Goal: Task Accomplishment & Management: Complete application form

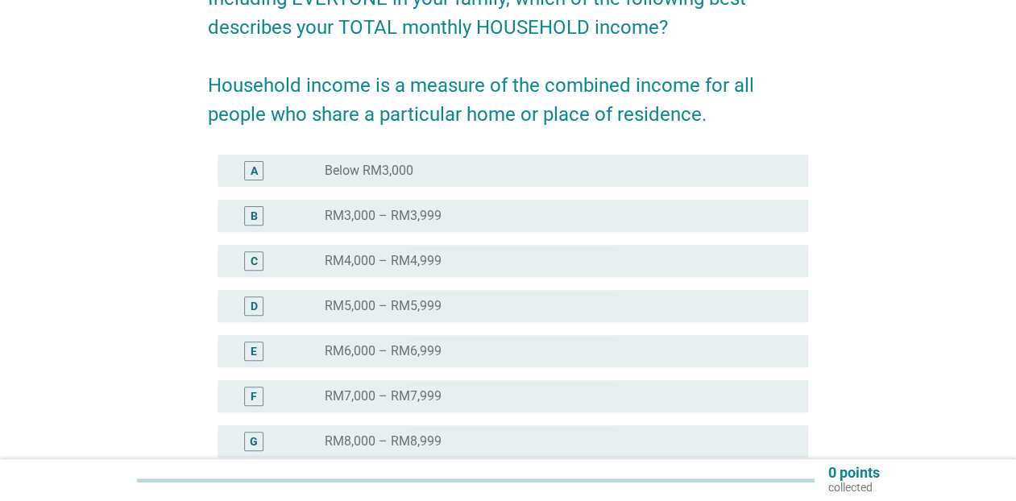
scroll to position [201, 0]
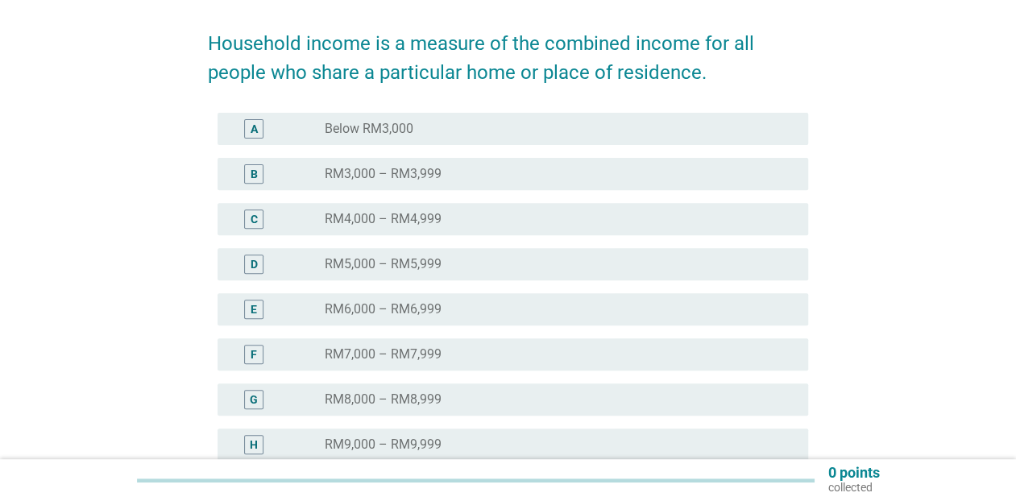
click at [404, 390] on div "radio_button_unchecked RM8,000 – RM8,999" at bounding box center [560, 399] width 470 height 19
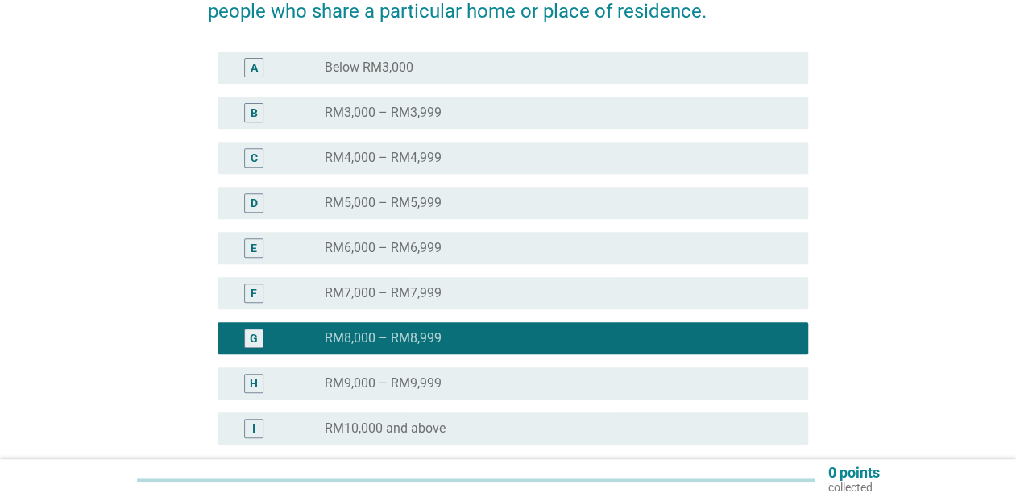
scroll to position [335, 0]
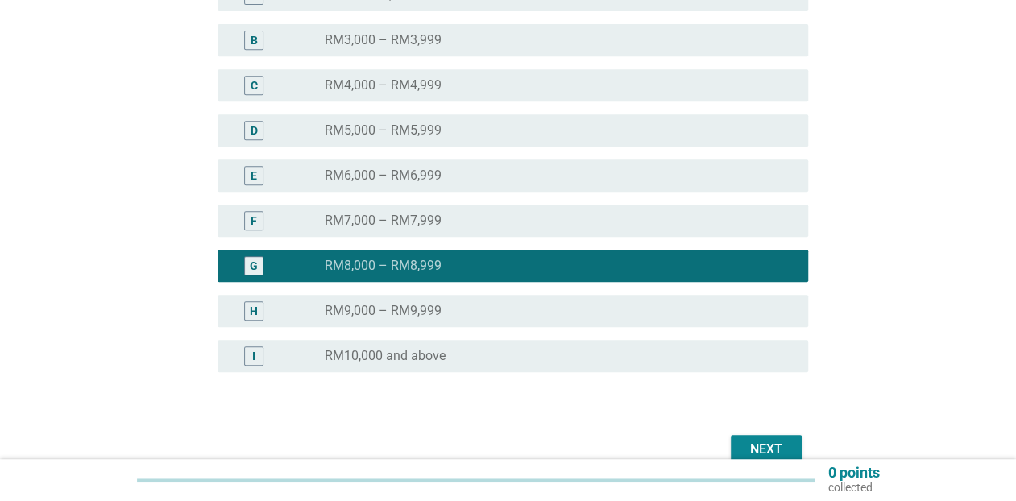
click at [727, 445] on div "Next" at bounding box center [508, 449] width 600 height 39
click at [736, 448] on button "Next" at bounding box center [766, 449] width 71 height 29
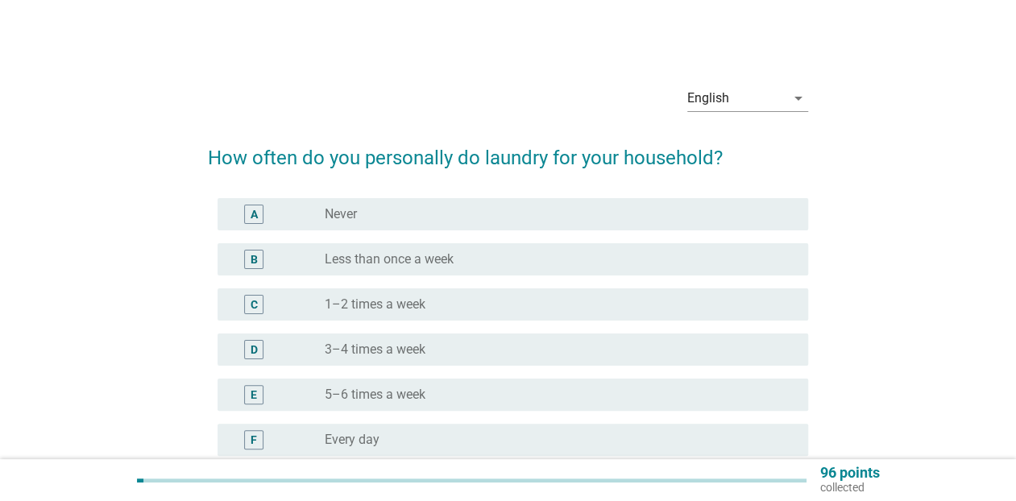
scroll to position [67, 0]
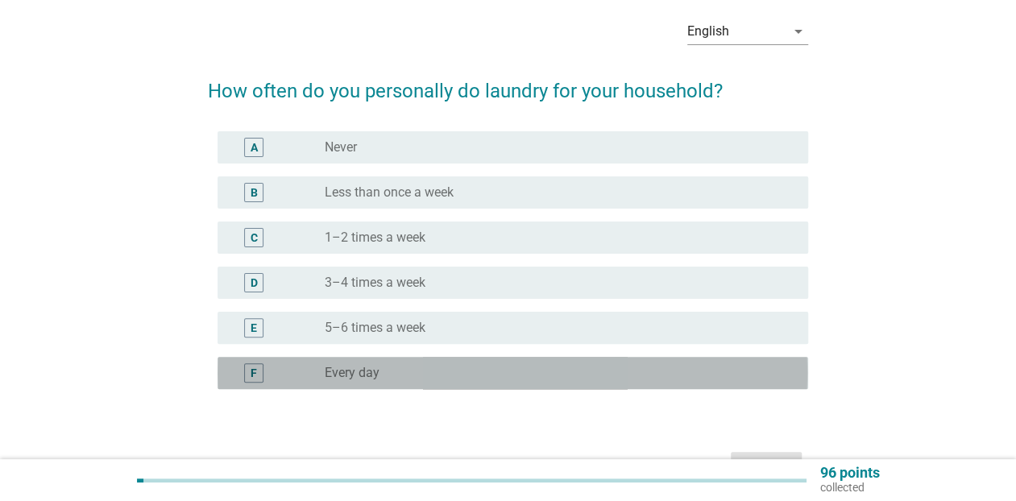
click at [406, 367] on div "radio_button_unchecked Every day" at bounding box center [553, 373] width 457 height 16
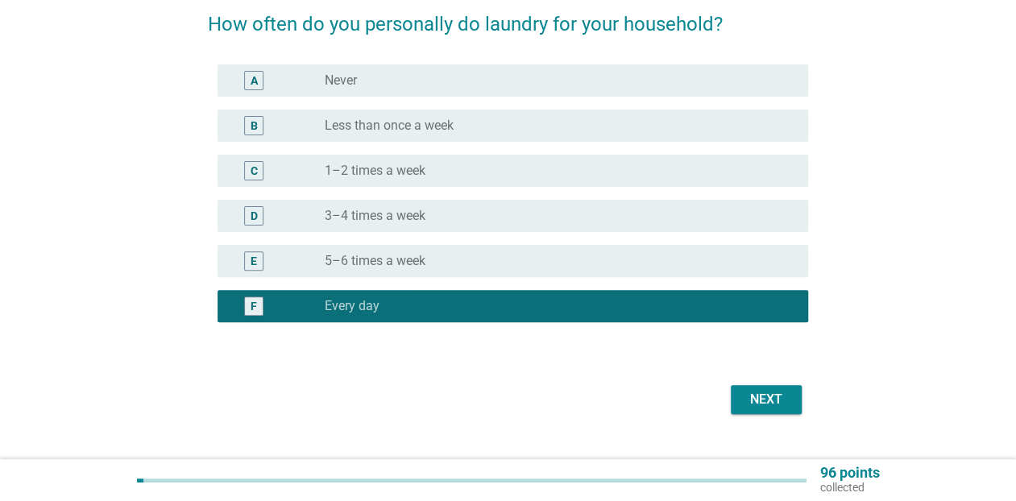
scroll to position [134, 0]
click at [762, 416] on div "Next" at bounding box center [508, 399] width 600 height 39
click at [763, 408] on button "Next" at bounding box center [766, 399] width 71 height 29
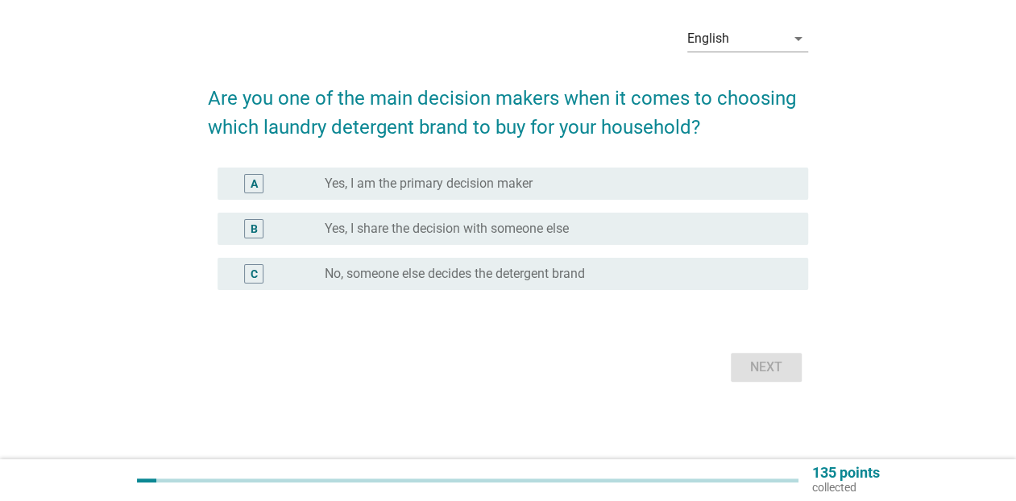
scroll to position [0, 0]
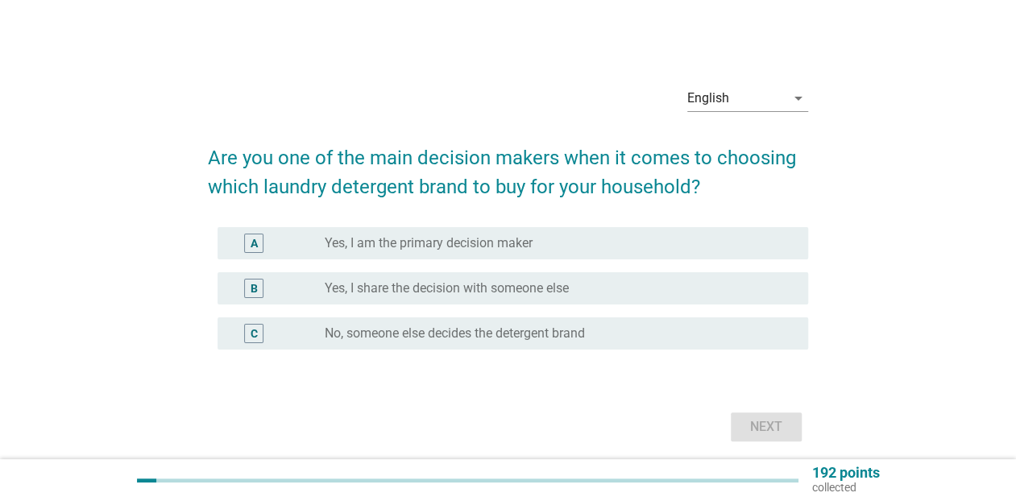
drag, startPoint x: 495, startPoint y: 281, endPoint x: 768, endPoint y: 399, distance: 296.6
click at [499, 284] on label "Yes, I share the decision with someone else" at bounding box center [447, 288] width 244 height 16
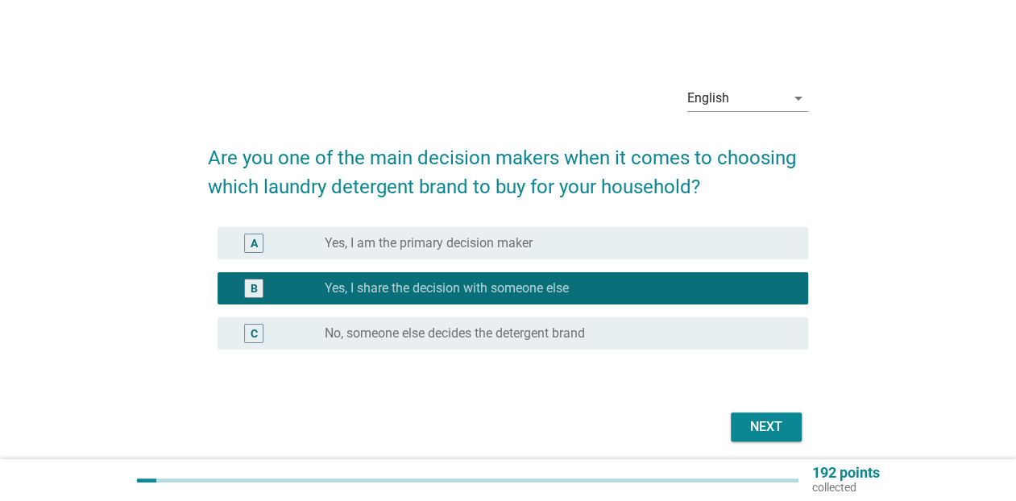
click at [790, 443] on div "Next" at bounding box center [508, 427] width 600 height 39
click at [762, 433] on div "Next" at bounding box center [765, 426] width 45 height 19
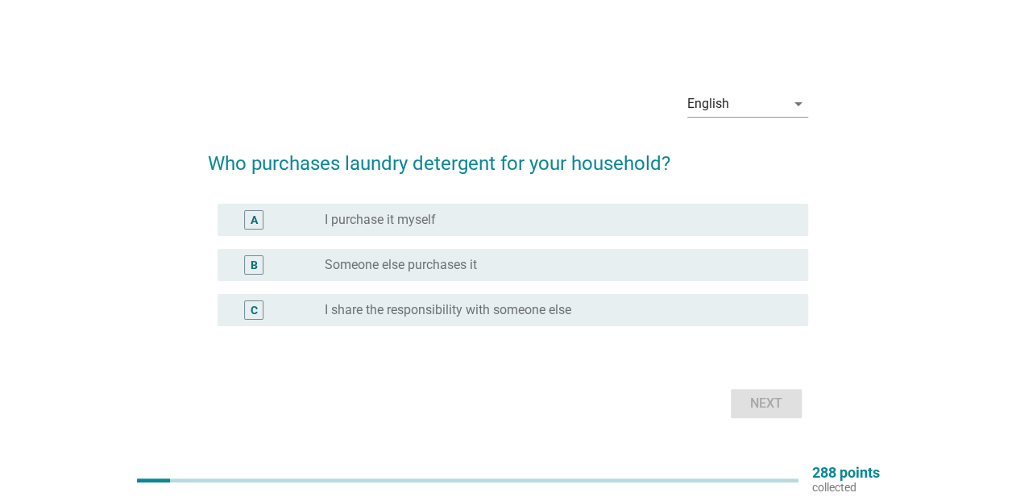
click at [443, 313] on label "I share the responsibility with someone else" at bounding box center [448, 310] width 246 height 16
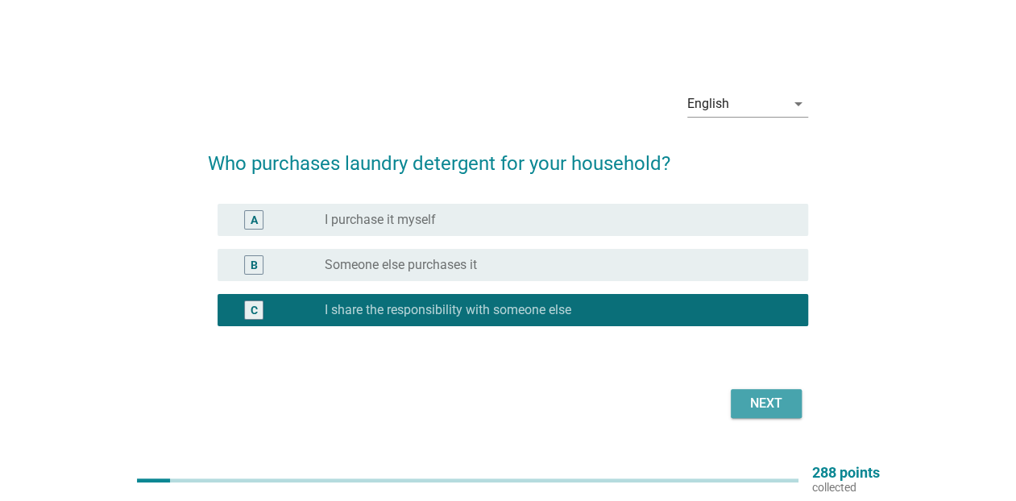
click at [765, 412] on div "Next" at bounding box center [765, 403] width 45 height 19
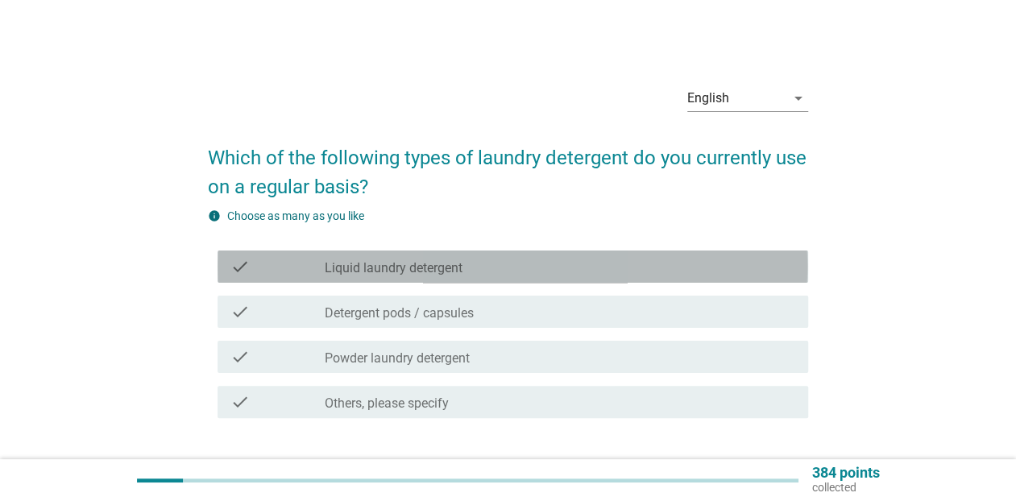
click at [387, 265] on label "Liquid laundry detergent" at bounding box center [394, 268] width 138 height 16
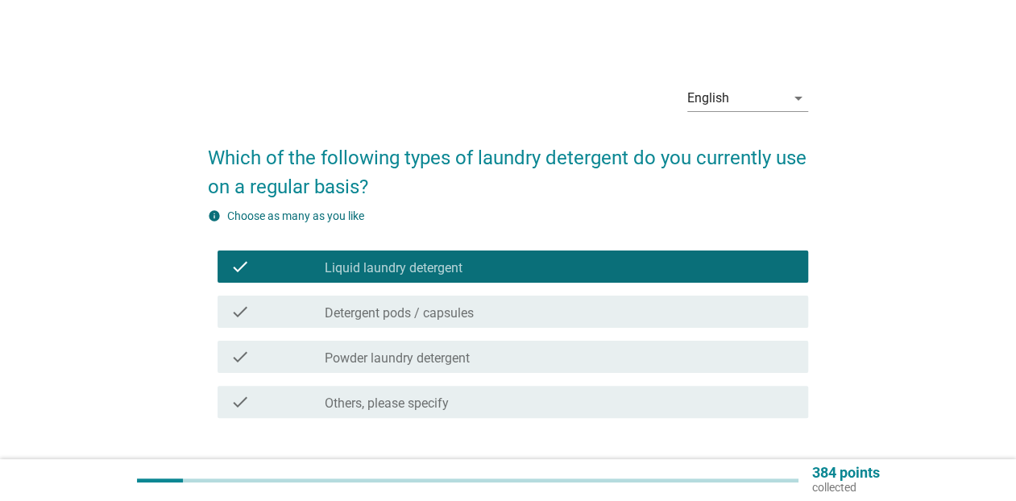
click at [393, 279] on div "check check_box Liquid laundry detergent" at bounding box center [512, 266] width 590 height 32
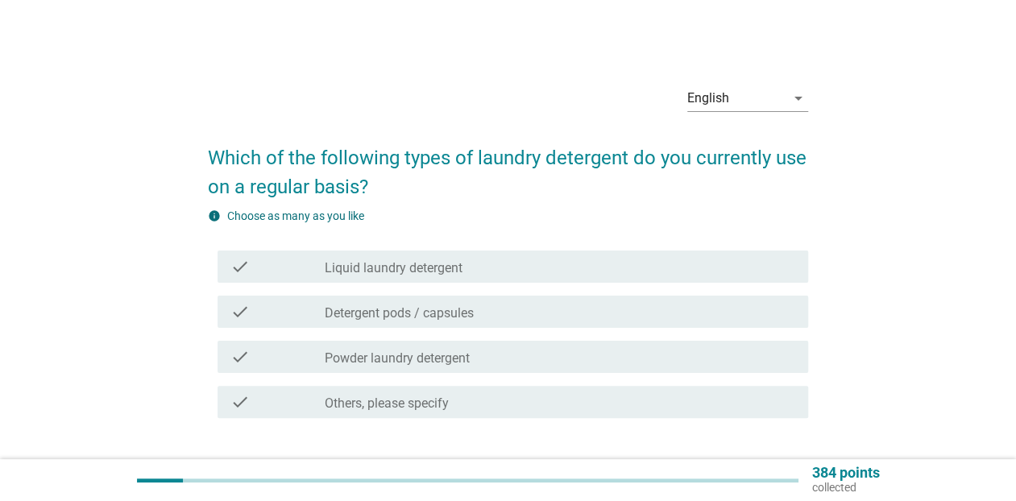
click at [400, 294] on div "check check_box_outline_blank Detergent pods / capsules" at bounding box center [508, 311] width 600 height 45
click at [428, 272] on label "Liquid laundry detergent" at bounding box center [394, 268] width 138 height 16
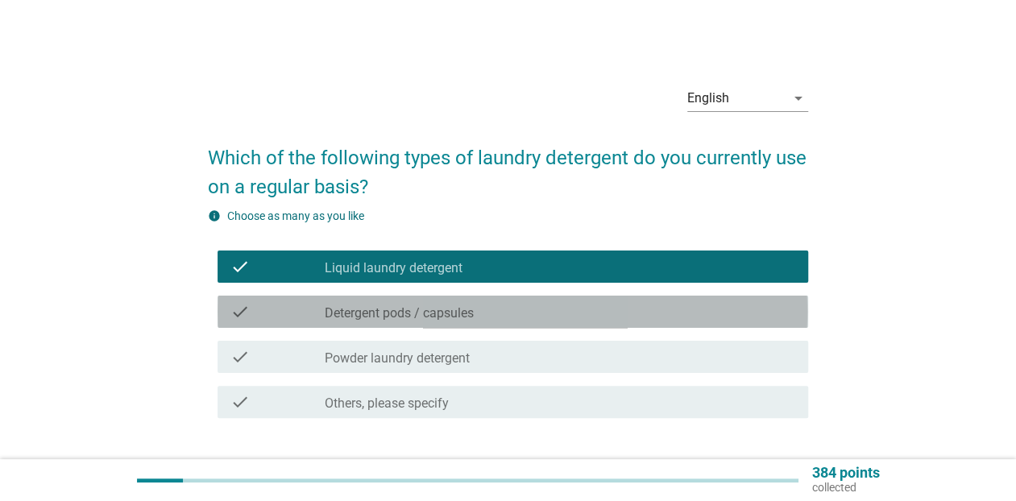
click at [433, 307] on label "Detergent pods / capsules" at bounding box center [399, 313] width 149 height 16
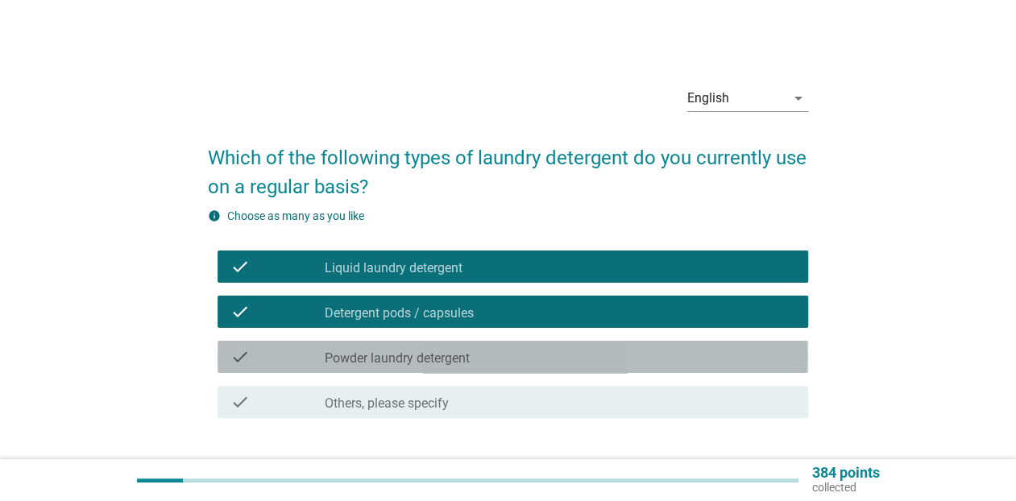
click at [404, 347] on div "check_box_outline_blank Powder laundry detergent" at bounding box center [560, 356] width 470 height 19
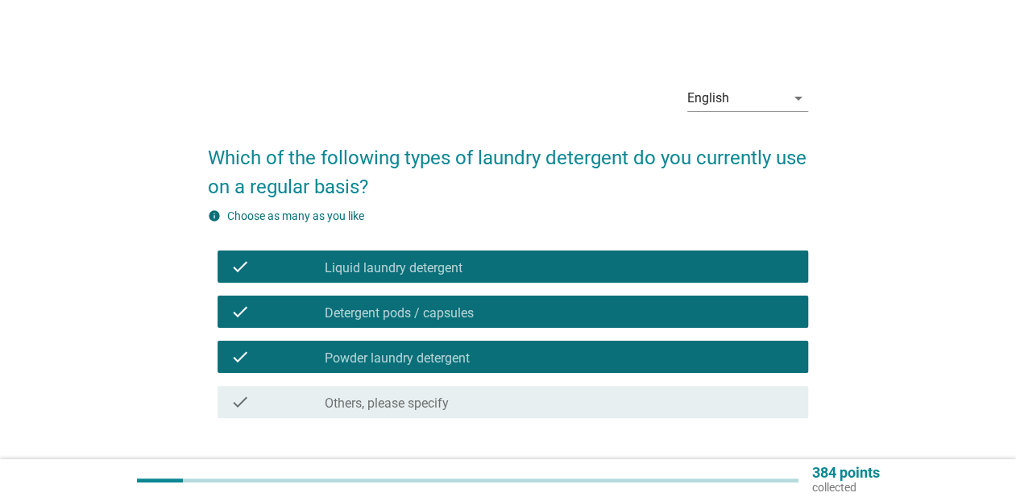
scroll to position [67, 0]
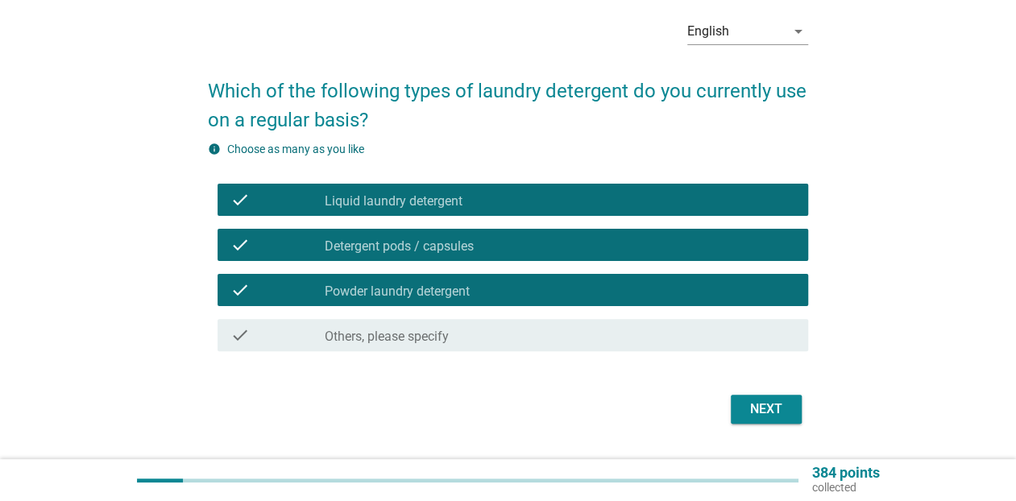
drag, startPoint x: 847, startPoint y: 413, endPoint x: 783, endPoint y: 410, distance: 64.5
click at [842, 413] on div "English arrow_drop_down Which of the following types of laundry detergent do yo…" at bounding box center [508, 217] width 938 height 449
click at [779, 410] on div "Next" at bounding box center [765, 408] width 45 height 19
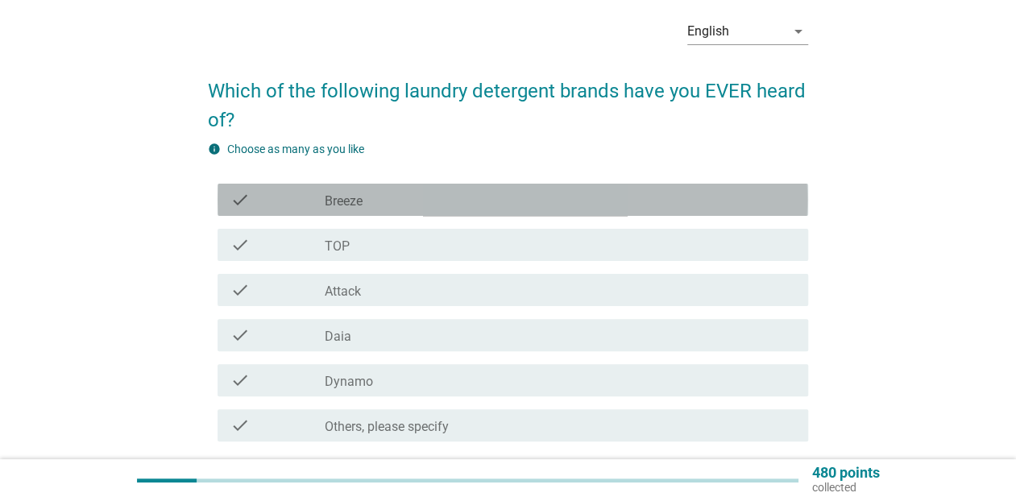
click at [379, 209] on div "check check_box_outline_blank Breeze" at bounding box center [512, 200] width 590 height 32
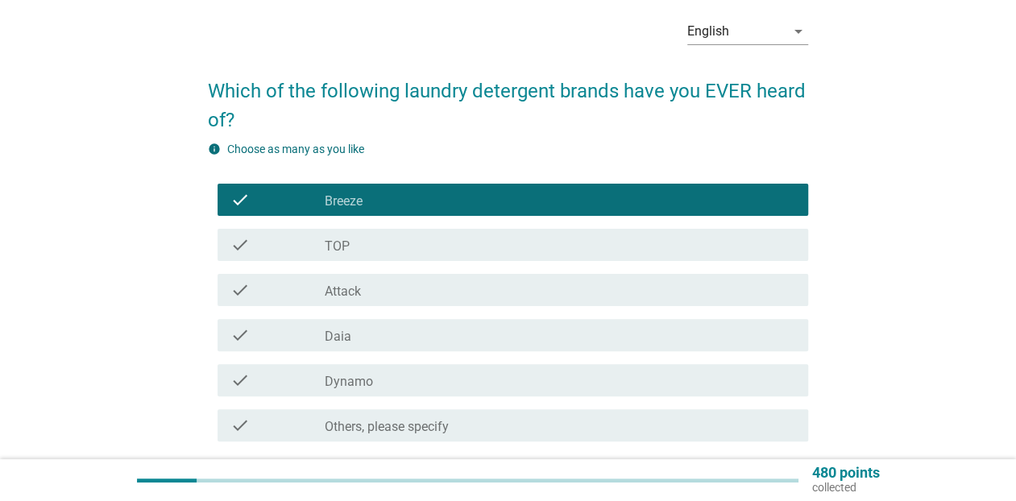
click at [353, 242] on div "check_box_outline_blank TOP" at bounding box center [560, 244] width 470 height 19
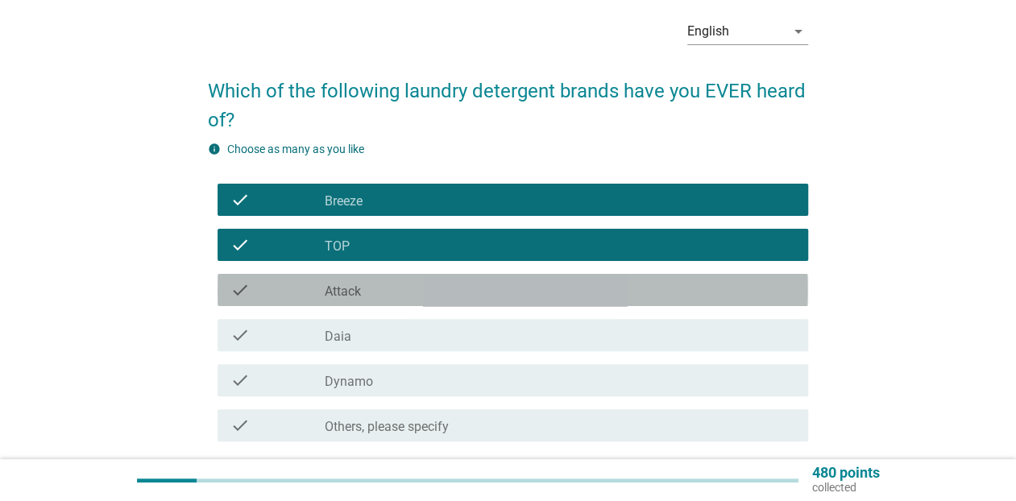
click at [345, 302] on div "check check_box_outline_blank Attack" at bounding box center [512, 290] width 590 height 32
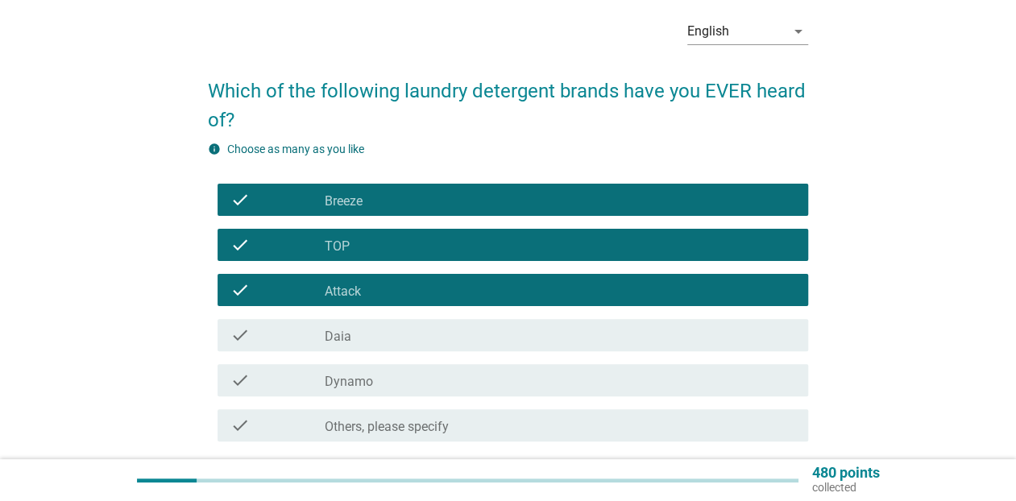
drag, startPoint x: 349, startPoint y: 345, endPoint x: 350, endPoint y: 375, distance: 29.8
click at [350, 345] on div "check check_box_outline_blank Daia" at bounding box center [512, 335] width 590 height 32
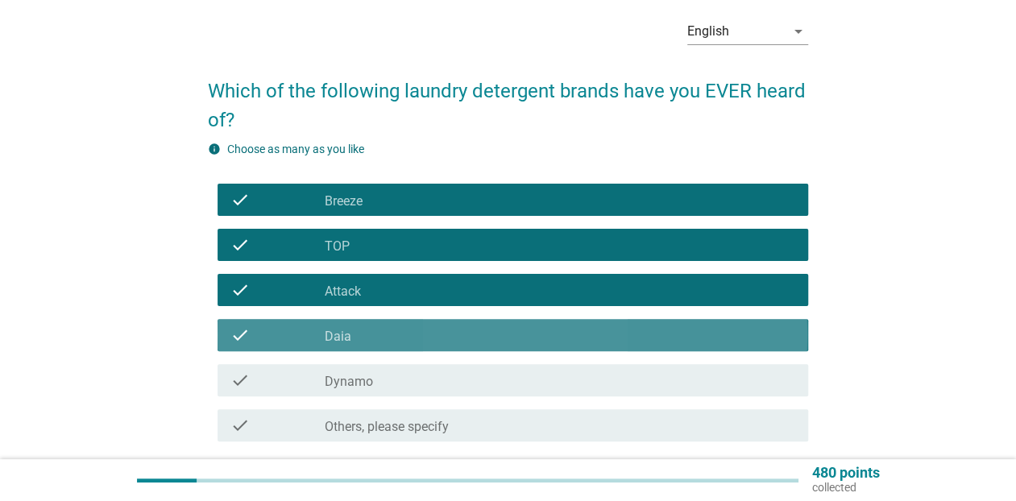
click at [350, 383] on label "Dynamo" at bounding box center [349, 382] width 48 height 16
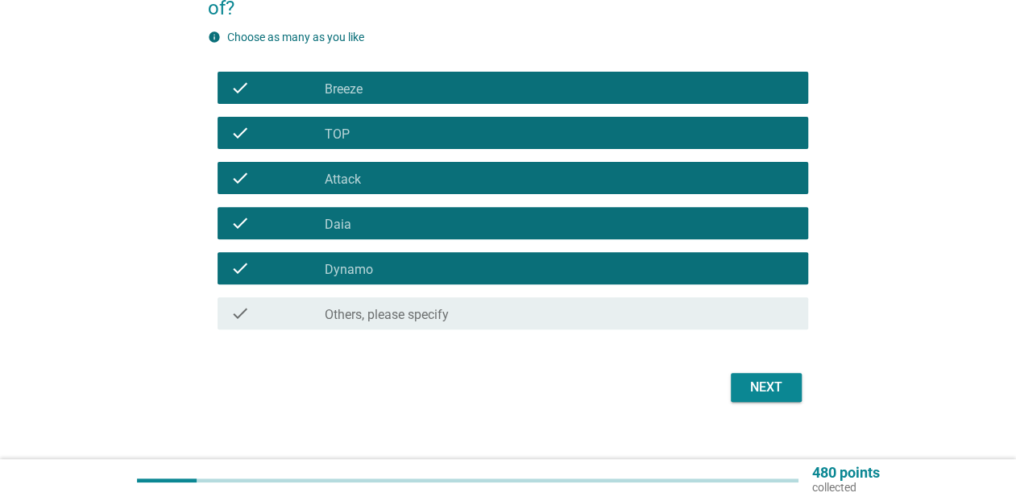
scroll to position [199, 0]
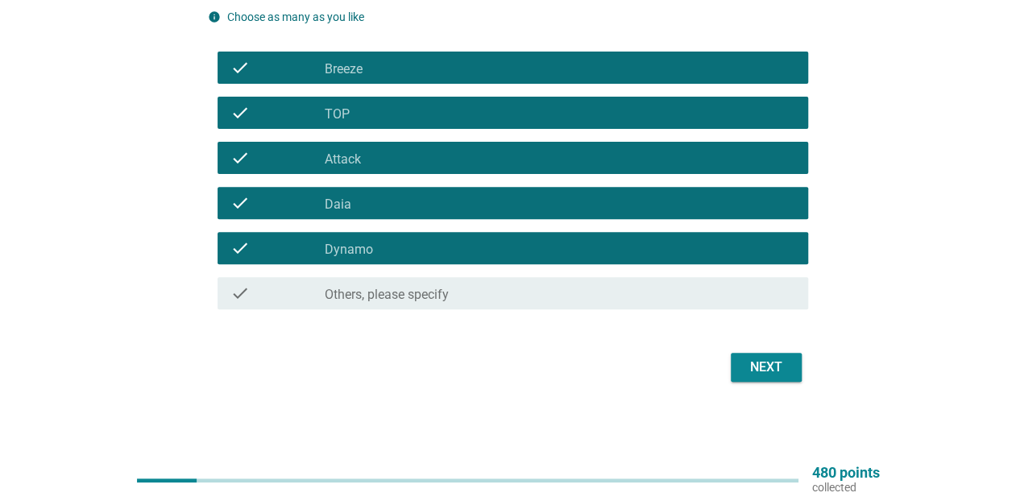
click at [806, 373] on div "Next" at bounding box center [508, 367] width 600 height 39
click at [740, 375] on button "Next" at bounding box center [766, 367] width 71 height 29
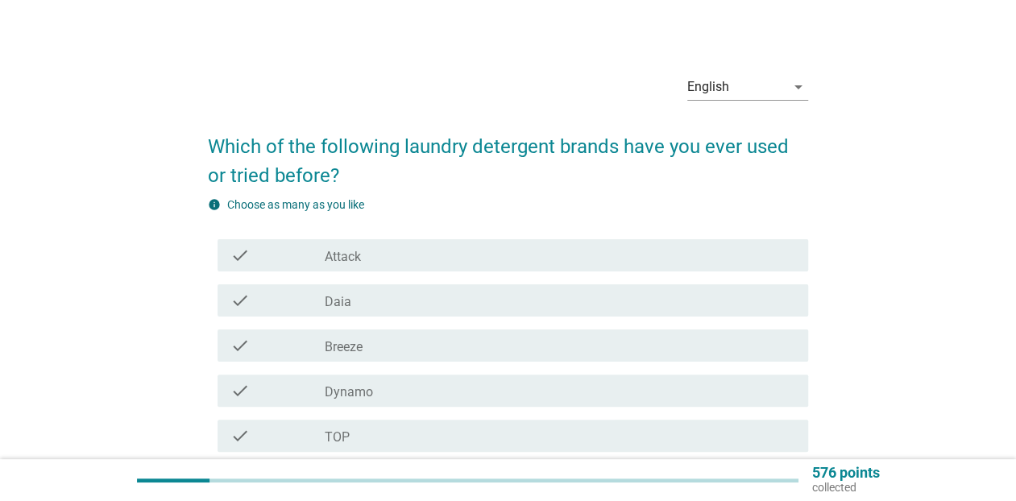
scroll to position [67, 0]
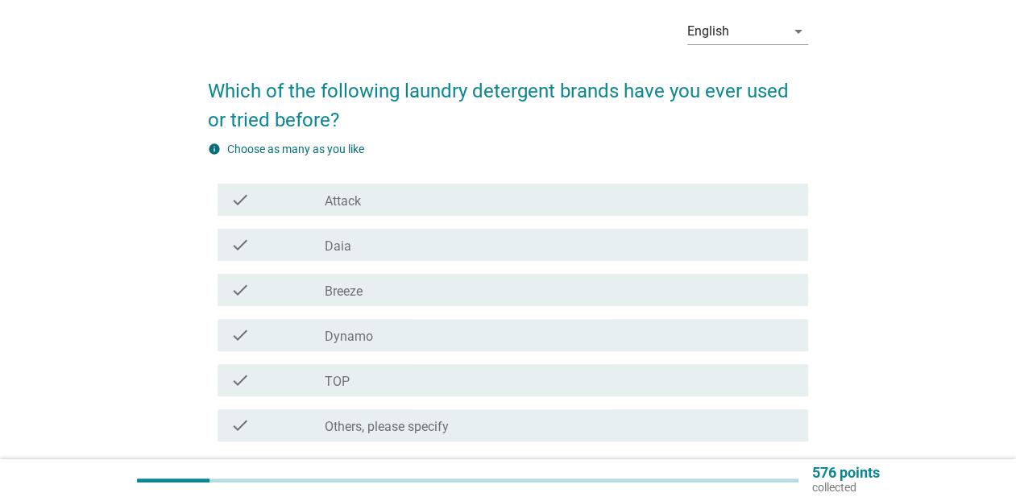
click at [437, 209] on div "check check_box_outline_blank Attack" at bounding box center [512, 200] width 590 height 32
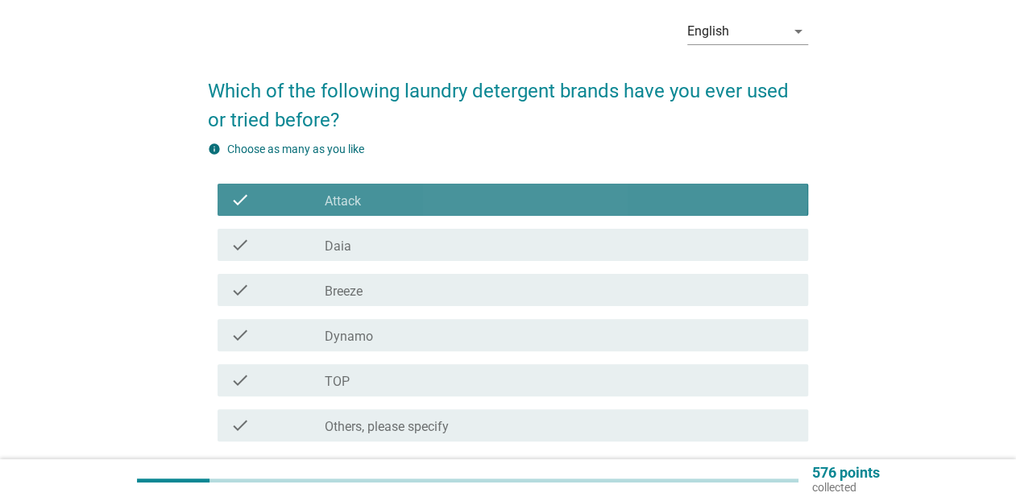
click at [416, 258] on div "check check_box_outline_blank Daia" at bounding box center [512, 245] width 590 height 32
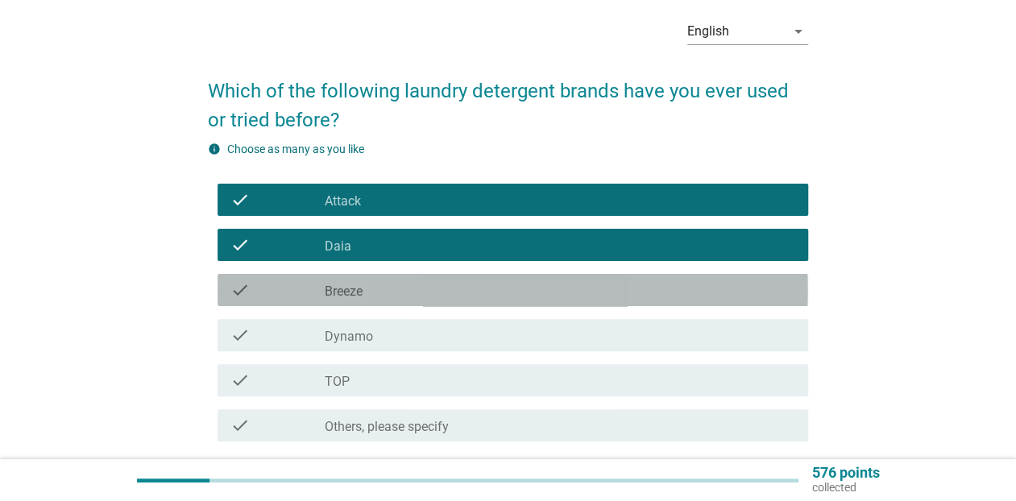
click at [411, 297] on div "check_box_outline_blank Breeze" at bounding box center [560, 289] width 470 height 19
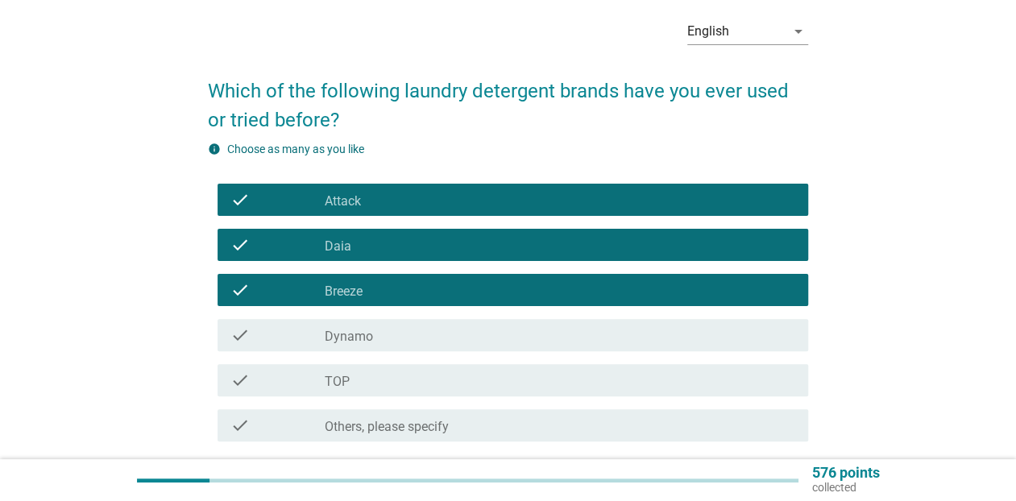
click at [400, 339] on div "check_box_outline_blank Dynamo" at bounding box center [560, 334] width 470 height 19
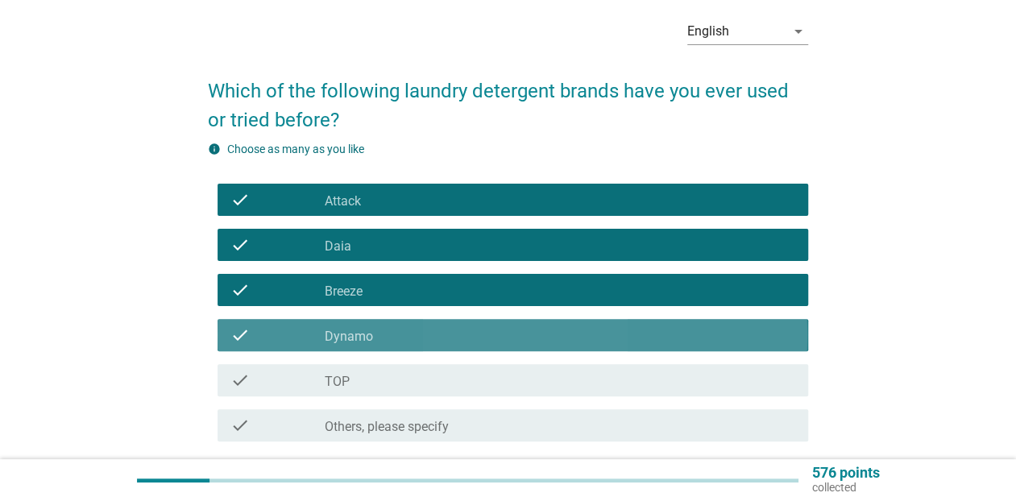
click at [390, 377] on div "check_box_outline_blank TOP" at bounding box center [560, 380] width 470 height 19
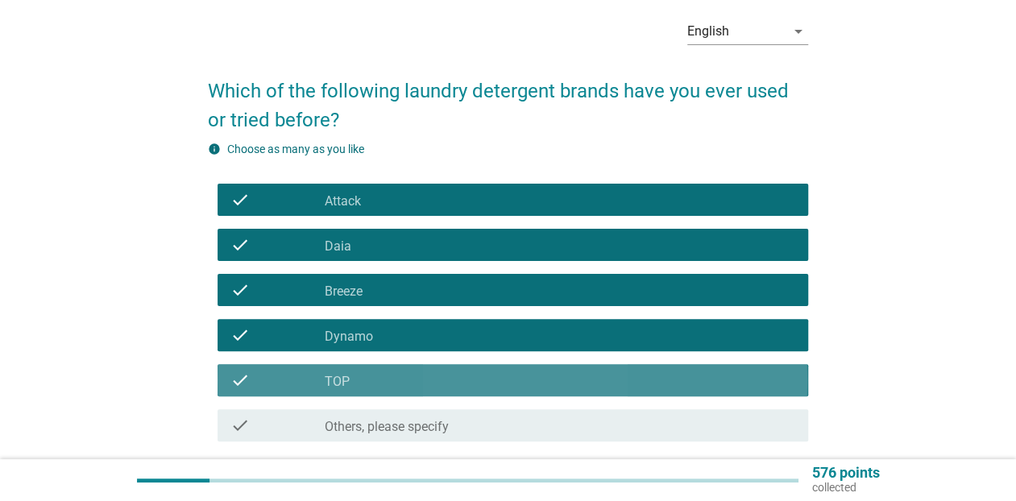
scroll to position [199, 0]
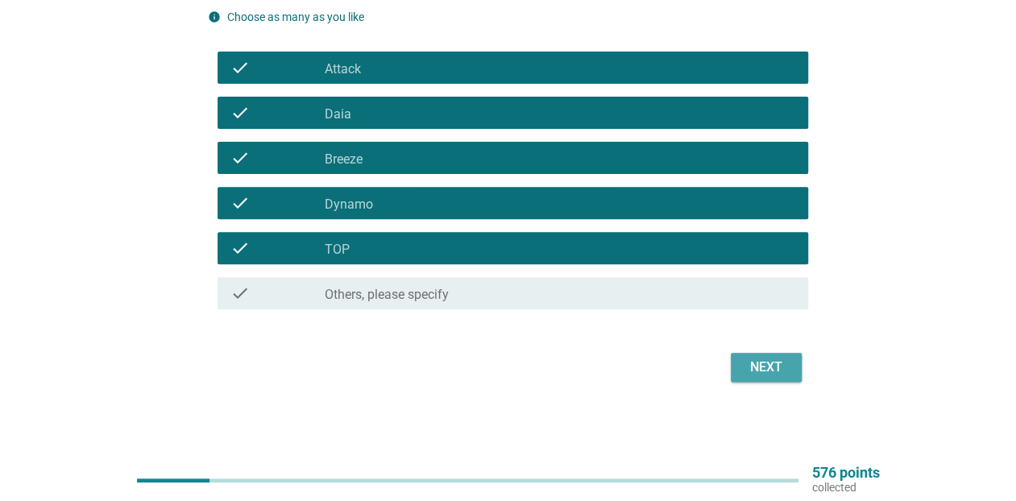
click at [754, 371] on div "Next" at bounding box center [765, 367] width 45 height 19
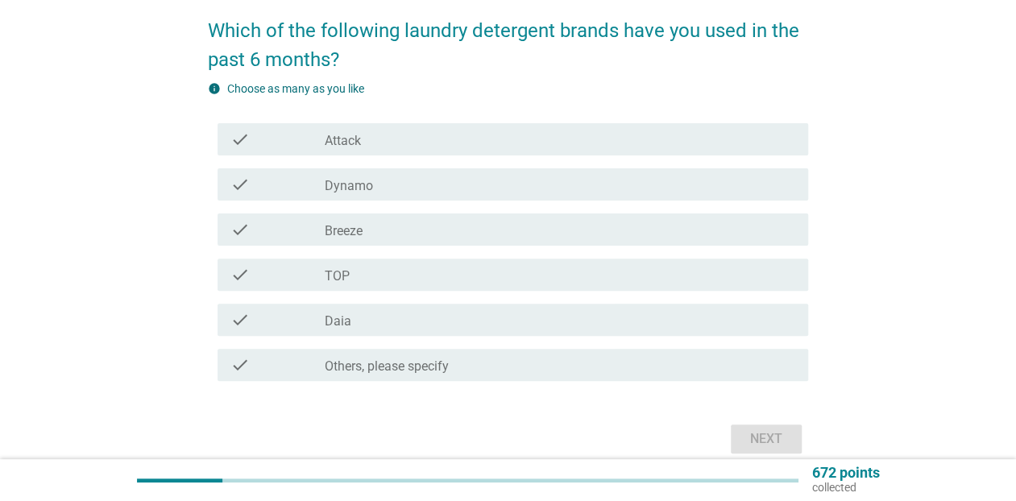
scroll to position [134, 0]
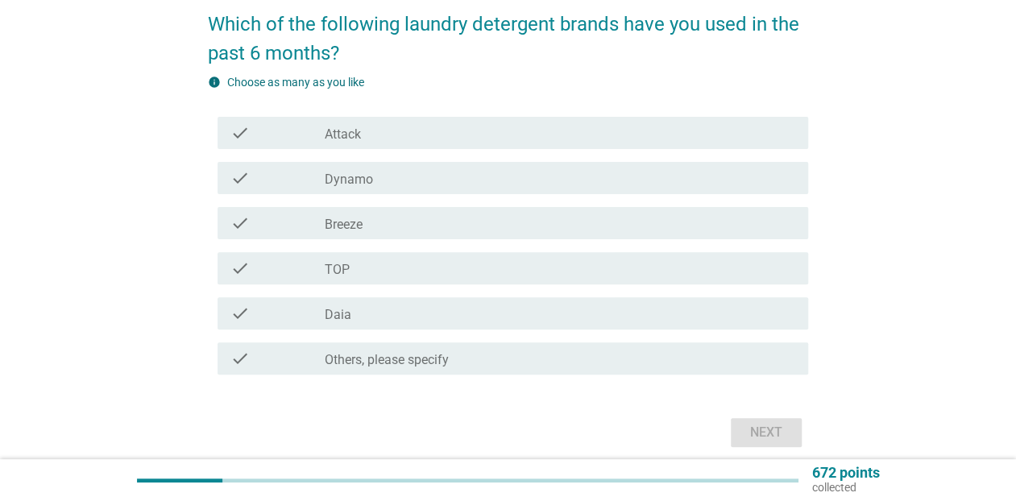
click at [404, 138] on div "check_box_outline_blank Attack" at bounding box center [560, 132] width 470 height 19
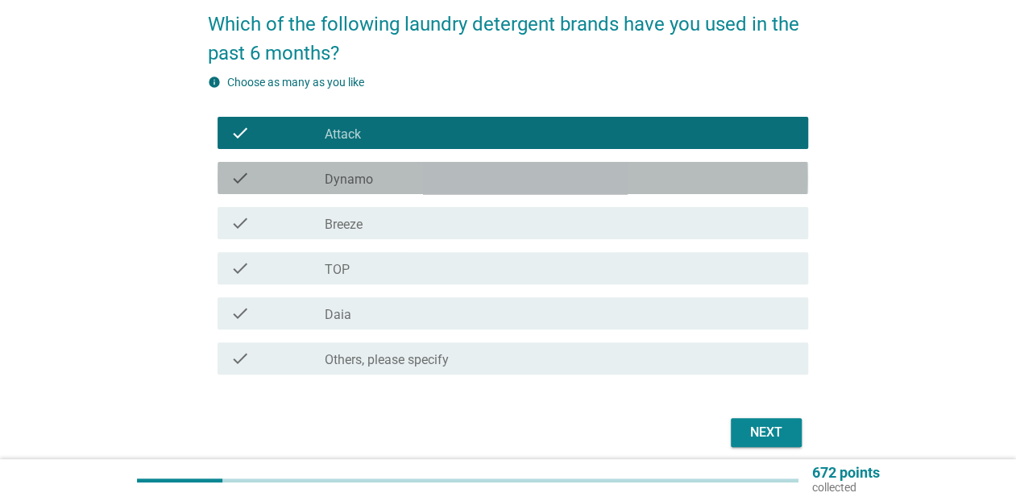
click at [371, 183] on label "Dynamo" at bounding box center [349, 180] width 48 height 16
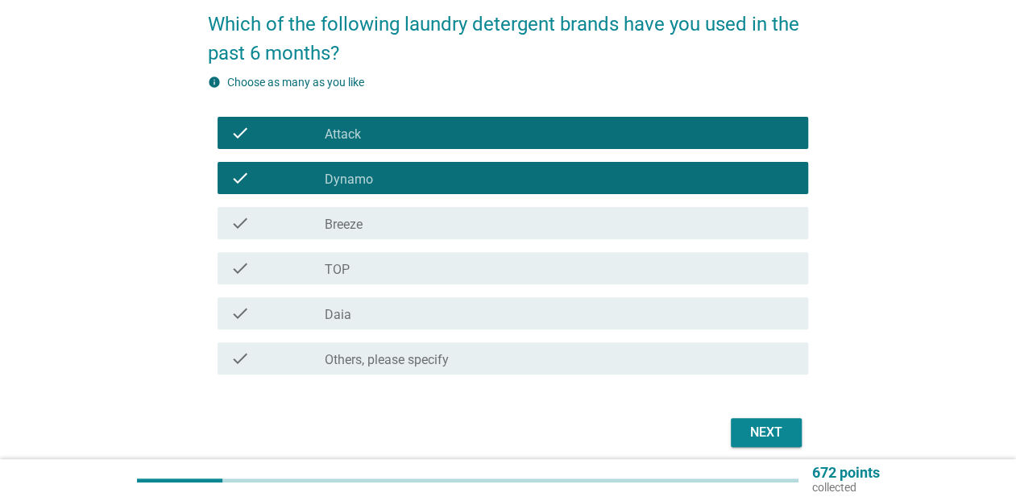
click at [338, 271] on label "TOP" at bounding box center [337, 270] width 25 height 16
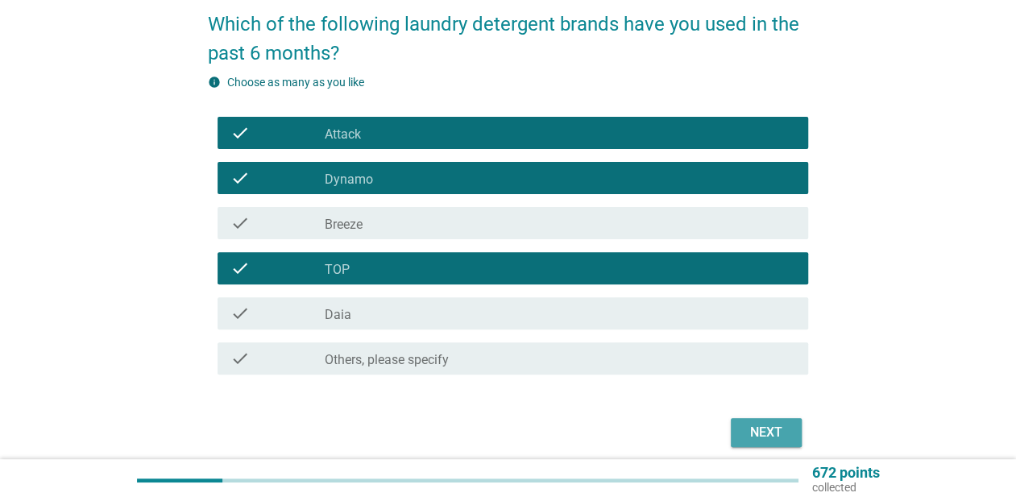
click at [772, 434] on div "Next" at bounding box center [765, 432] width 45 height 19
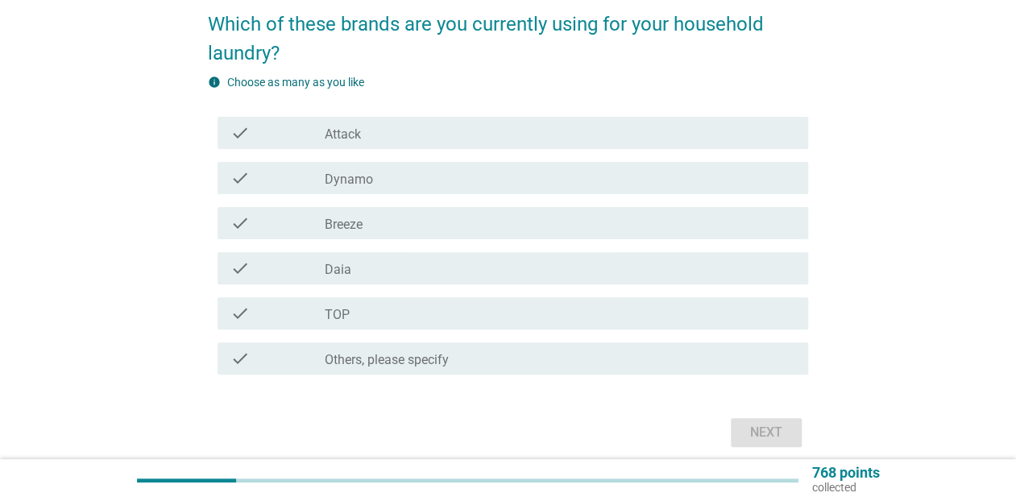
click at [322, 308] on div "check" at bounding box center [277, 313] width 94 height 19
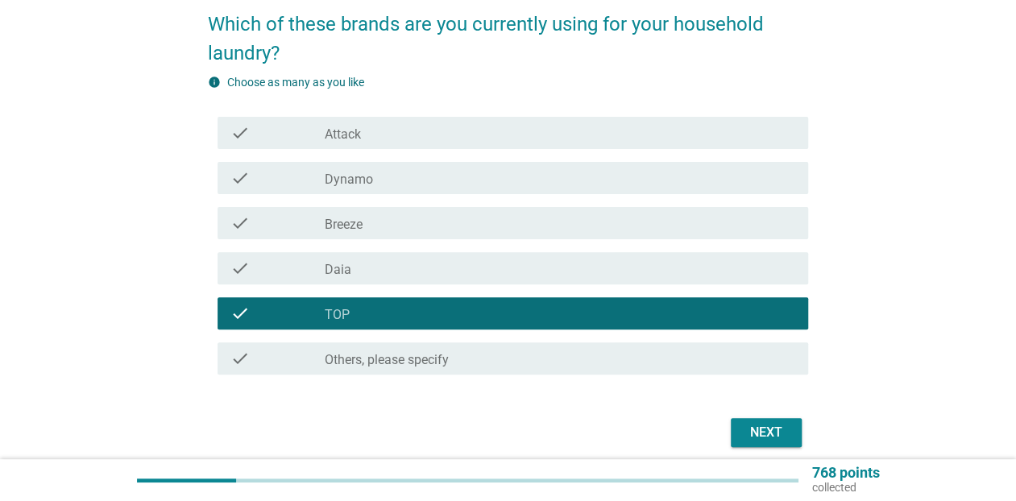
click at [354, 130] on label "Attack" at bounding box center [343, 134] width 36 height 16
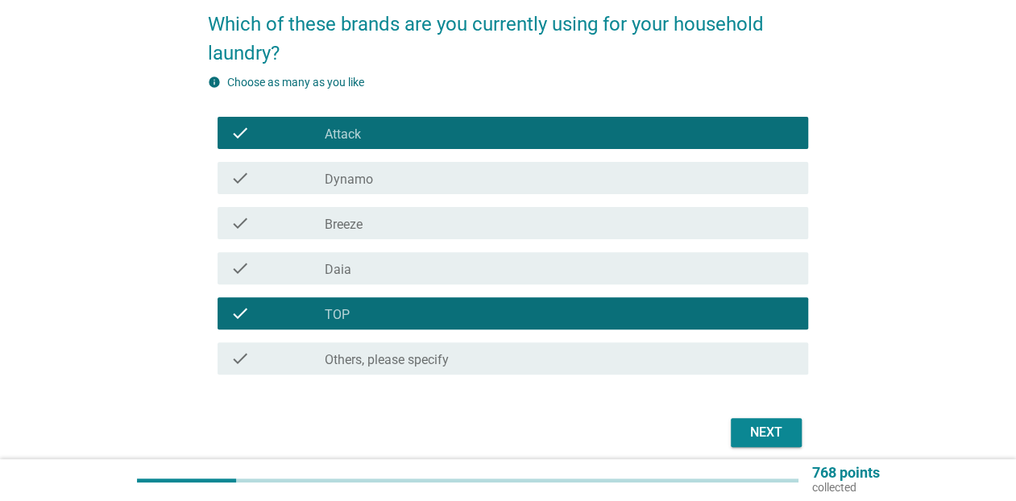
click at [355, 180] on label "Dynamo" at bounding box center [349, 180] width 48 height 16
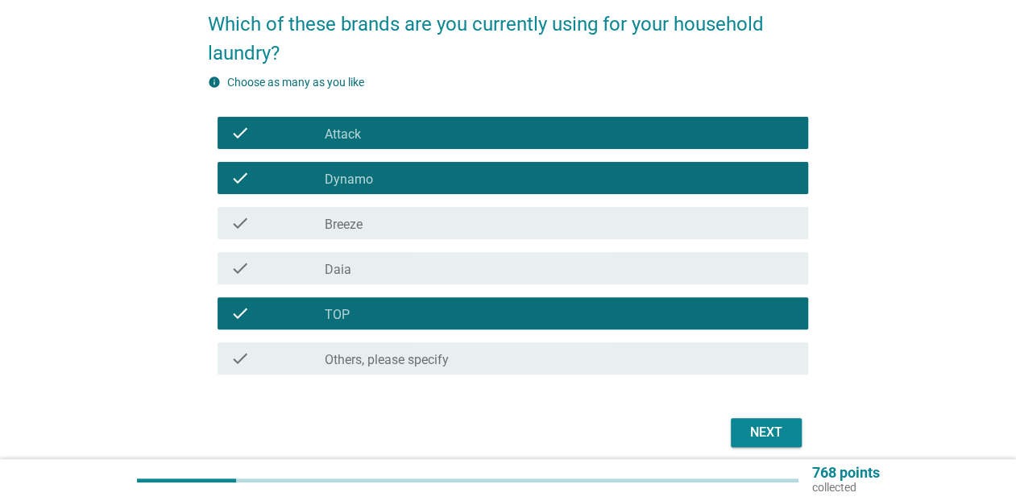
click at [301, 130] on div "check" at bounding box center [277, 132] width 94 height 19
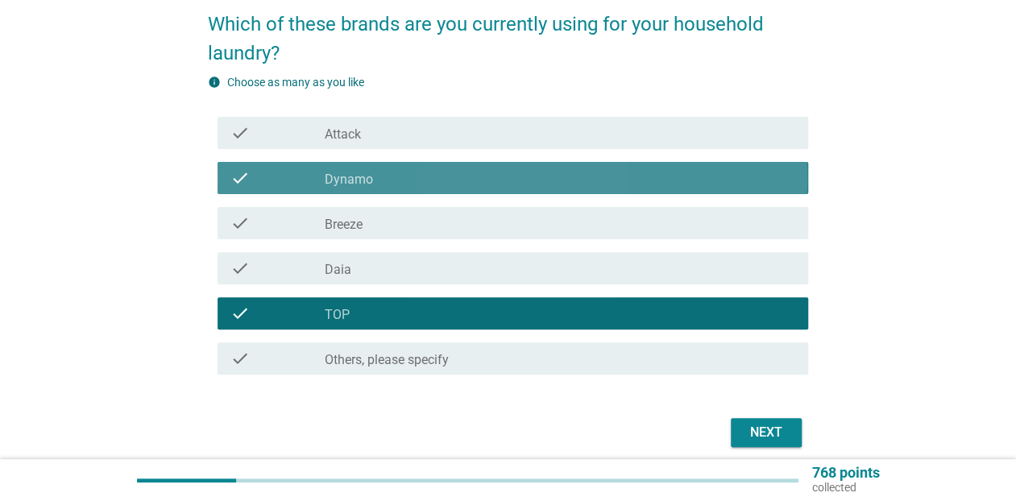
click at [296, 168] on div "check" at bounding box center [277, 177] width 94 height 19
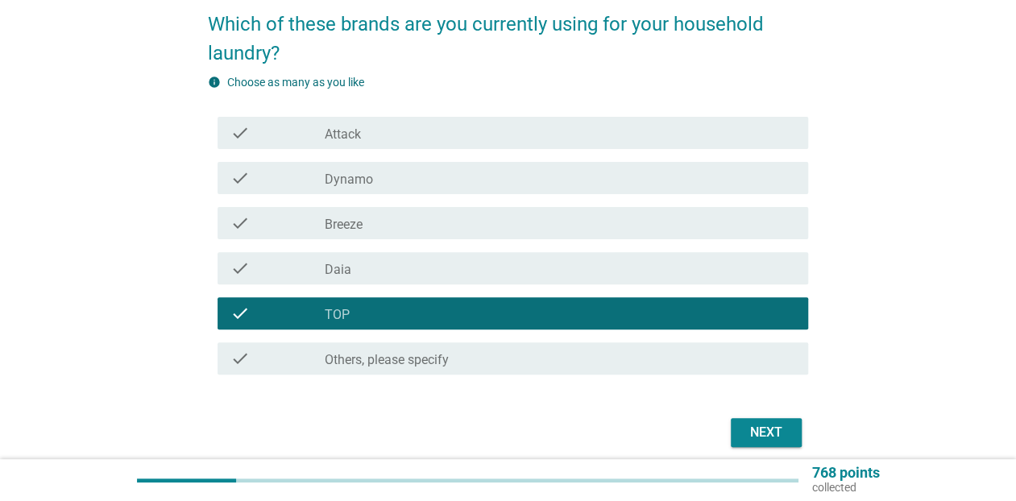
click at [330, 138] on label "Attack" at bounding box center [343, 134] width 36 height 16
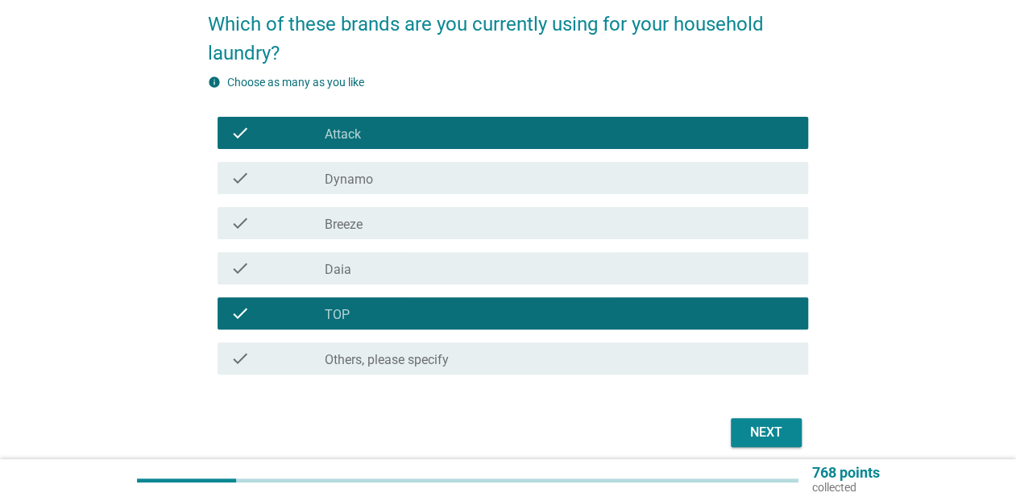
click at [758, 441] on div "Next" at bounding box center [765, 432] width 45 height 19
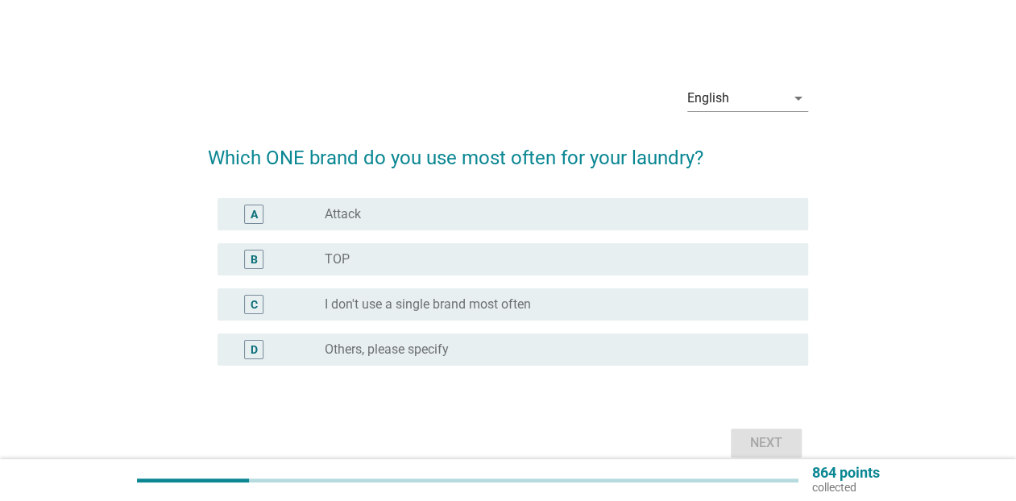
click at [0, 271] on html "English Bahasa Melayu 中文（简体） English arrow_drop_down Which ONE brand do you use…" at bounding box center [508, 267] width 1016 height 535
click at [408, 255] on div "radio_button_unchecked TOP" at bounding box center [553, 259] width 457 height 16
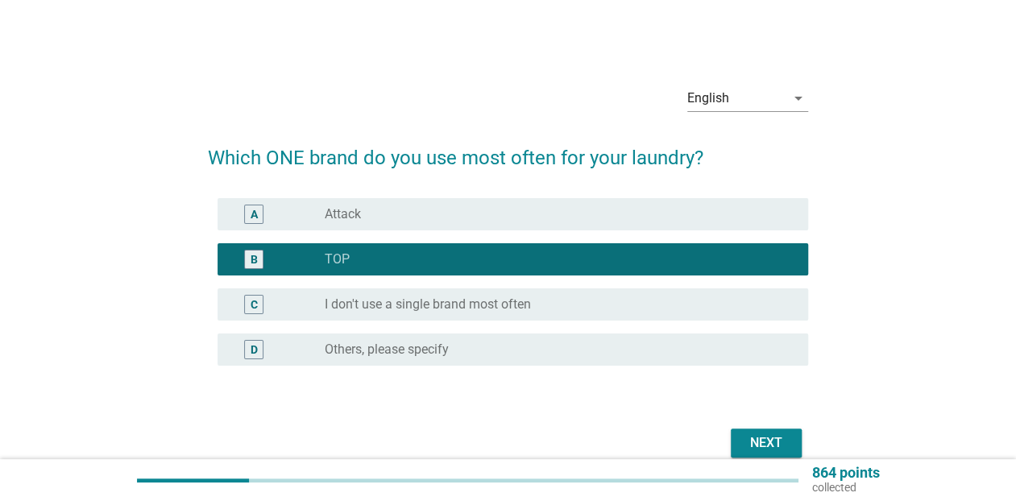
click at [743, 438] on div "Next" at bounding box center [765, 442] width 45 height 19
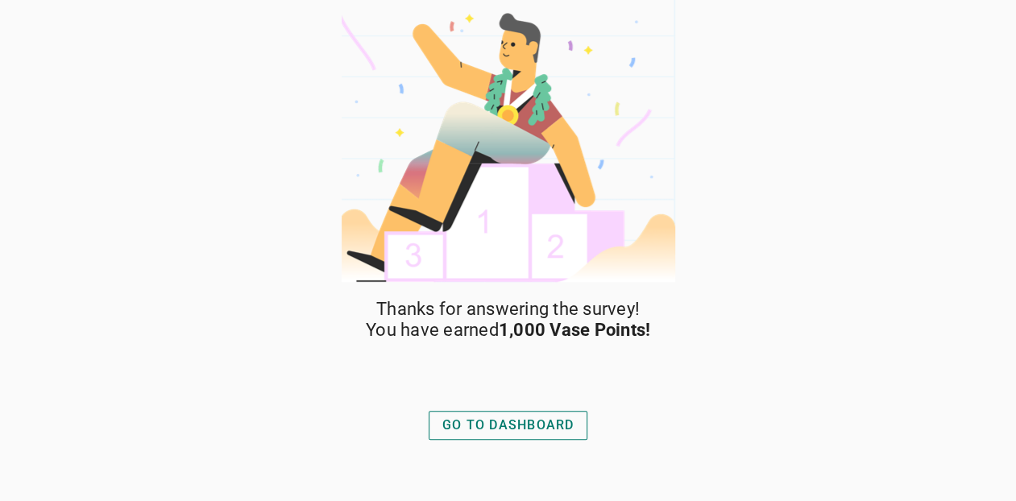
drag, startPoint x: 633, startPoint y: 387, endPoint x: 610, endPoint y: 404, distance: 28.4
click at [622, 398] on div "Thanks for answering the survey! You have earned 1,000 Vase Points! GO TO DASHB…" at bounding box center [508, 400] width 338 height 202
drag, startPoint x: 578, startPoint y: 424, endPoint x: 585, endPoint y: 431, distance: 9.7
click at [578, 424] on button "GO TO DASHBOARD" at bounding box center [507, 425] width 159 height 29
